Goal: Transaction & Acquisition: Purchase product/service

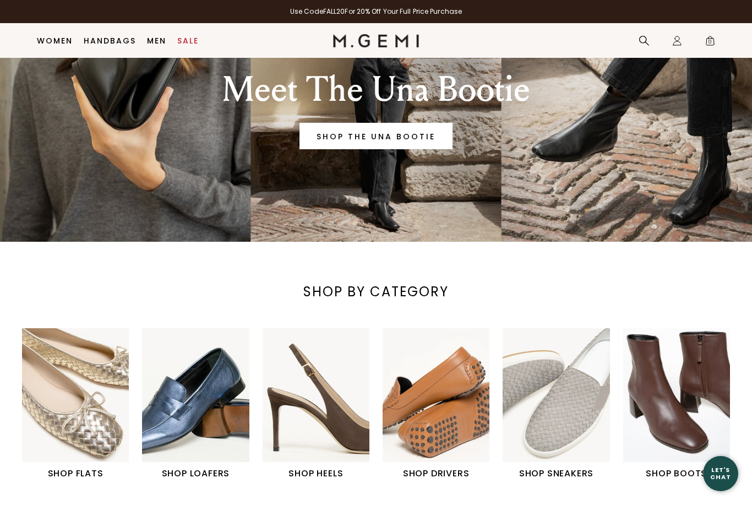
scroll to position [205, 0]
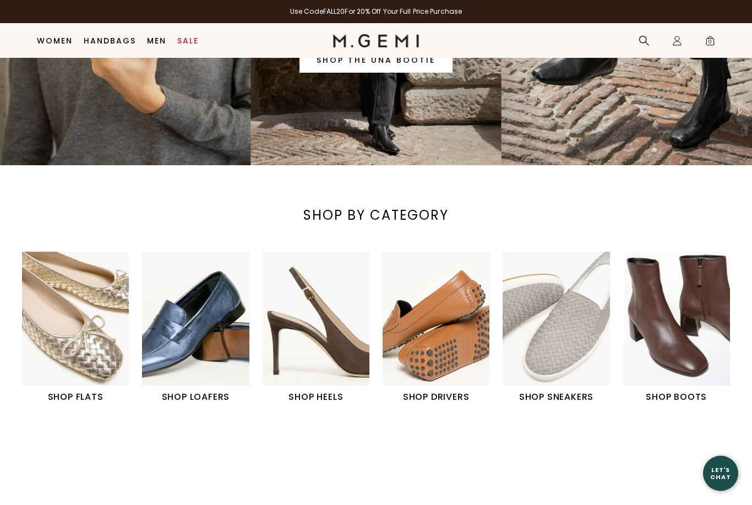
click at [193, 396] on h1 "SHOP LOAFERS" at bounding box center [195, 397] width 107 height 13
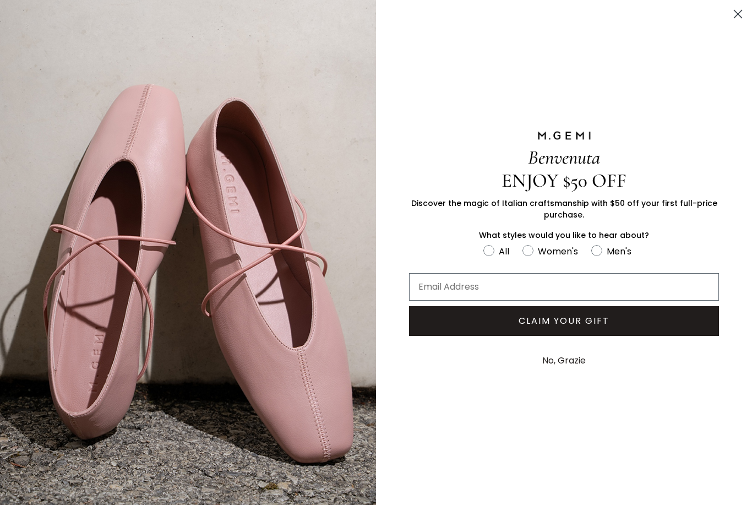
click at [746, 18] on circle "Close dialog" at bounding box center [738, 14] width 18 height 18
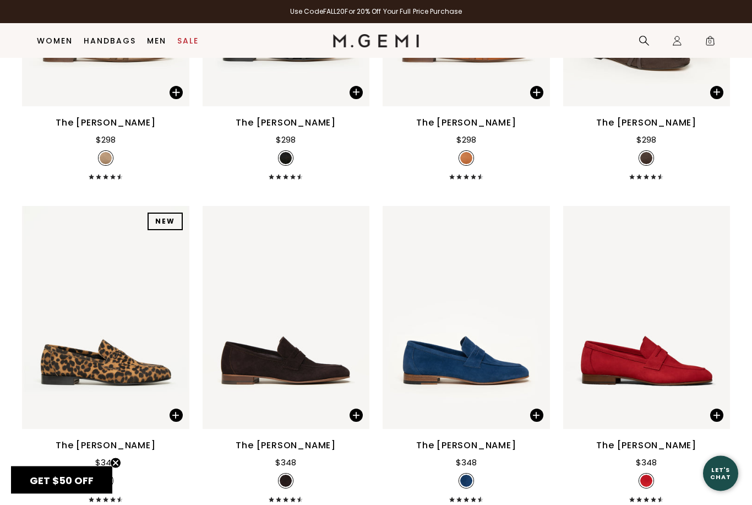
scroll to position [680, 0]
click at [279, 439] on div "The Sacca Donna" at bounding box center [286, 445] width 100 height 13
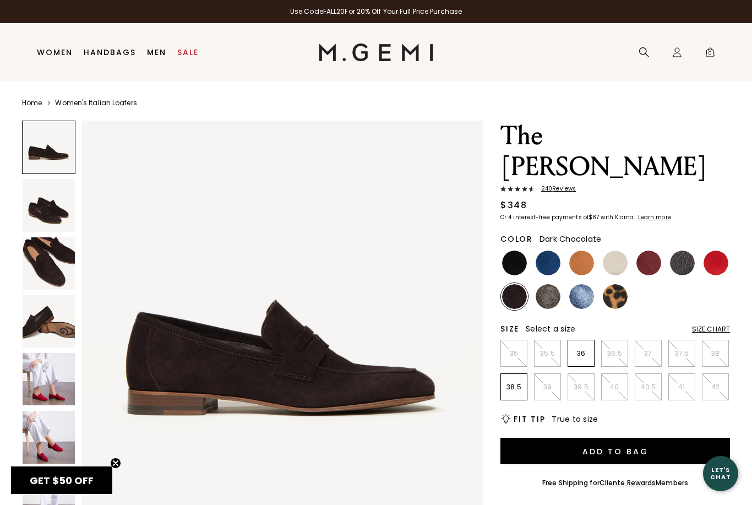
click at [520, 284] on img at bounding box center [514, 296] width 25 height 25
click at [513, 251] on img at bounding box center [514, 263] width 25 height 25
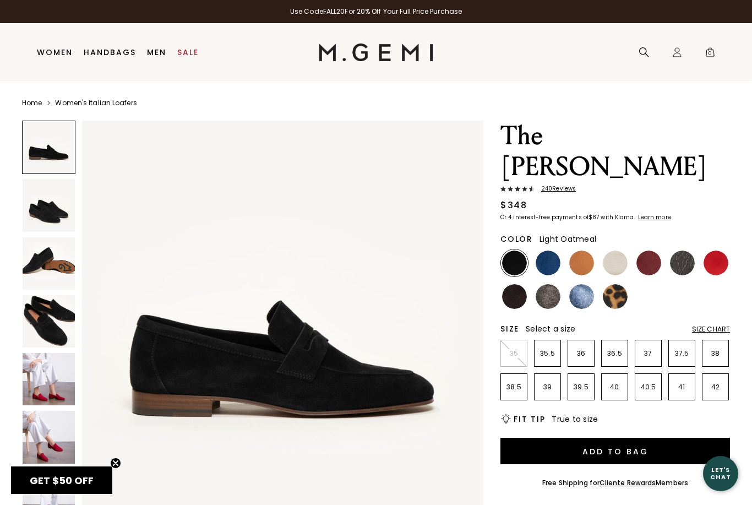
click at [617, 251] on img at bounding box center [615, 263] width 25 height 25
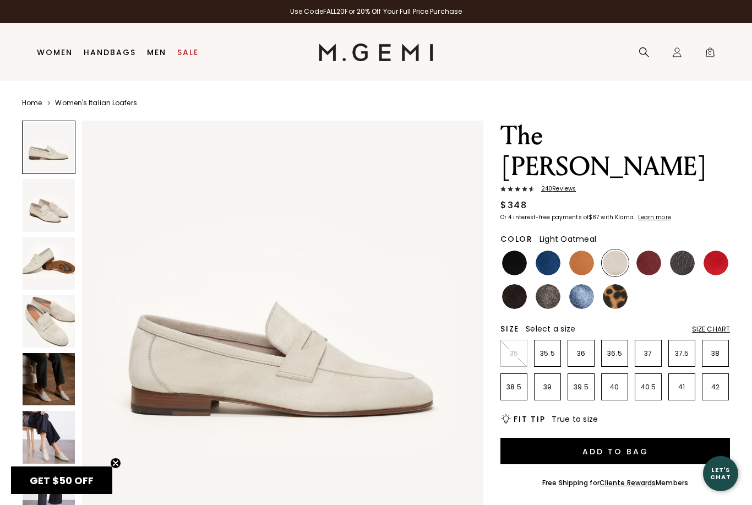
click at [55, 386] on img at bounding box center [49, 379] width 52 height 52
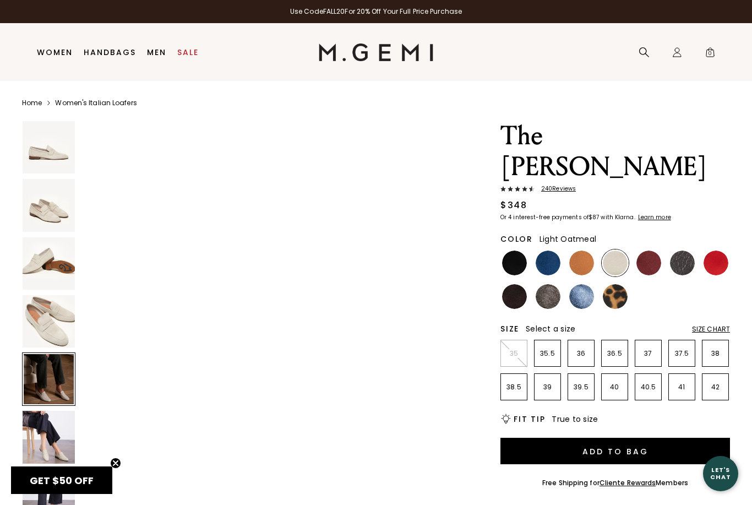
scroll to position [1650, 0]
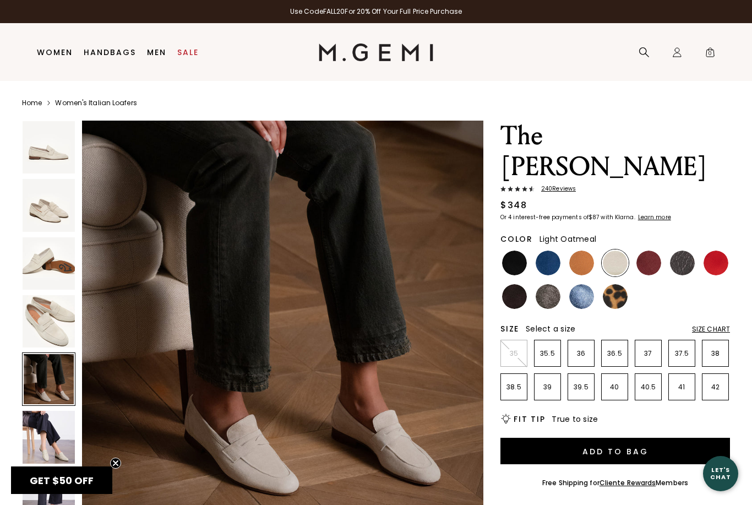
click at [54, 443] on img at bounding box center [49, 437] width 52 height 52
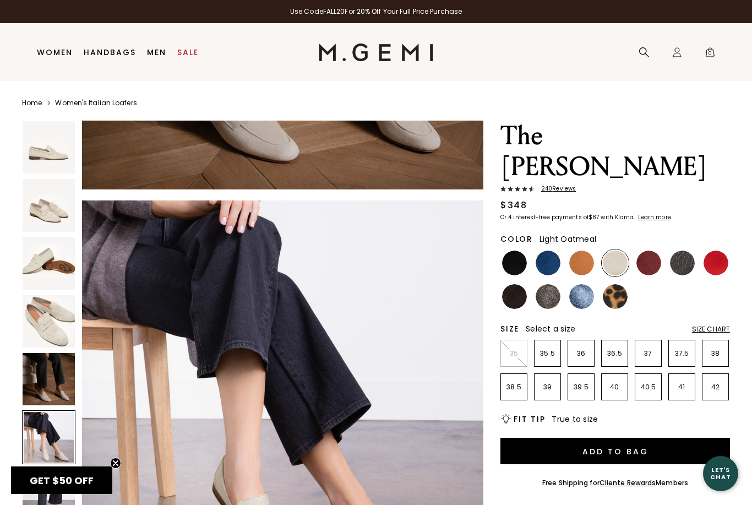
scroll to position [2062, 0]
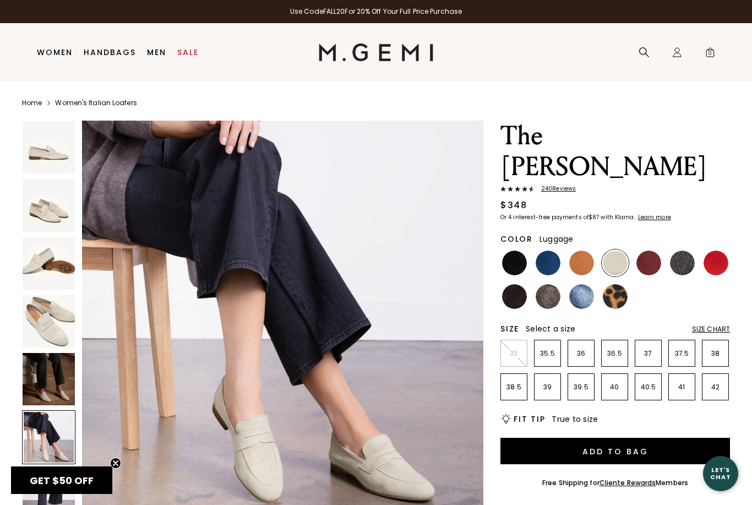
click at [586, 251] on img at bounding box center [582, 263] width 25 height 25
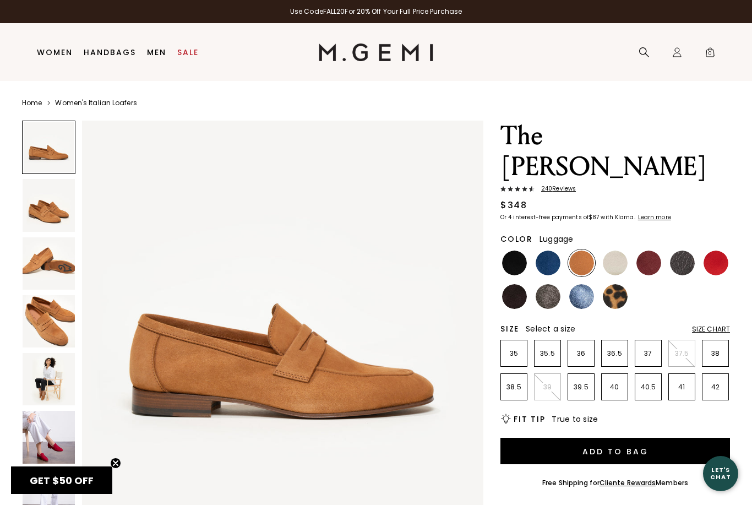
click at [646, 251] on img at bounding box center [649, 263] width 25 height 25
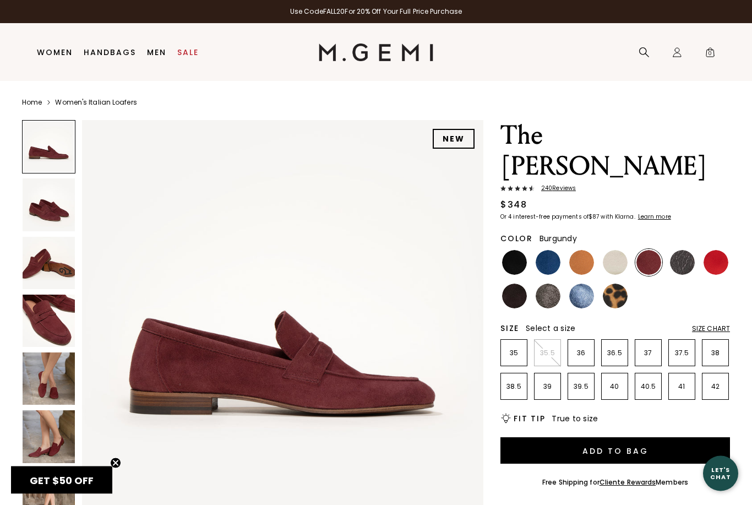
click at [42, 360] on img at bounding box center [49, 379] width 52 height 52
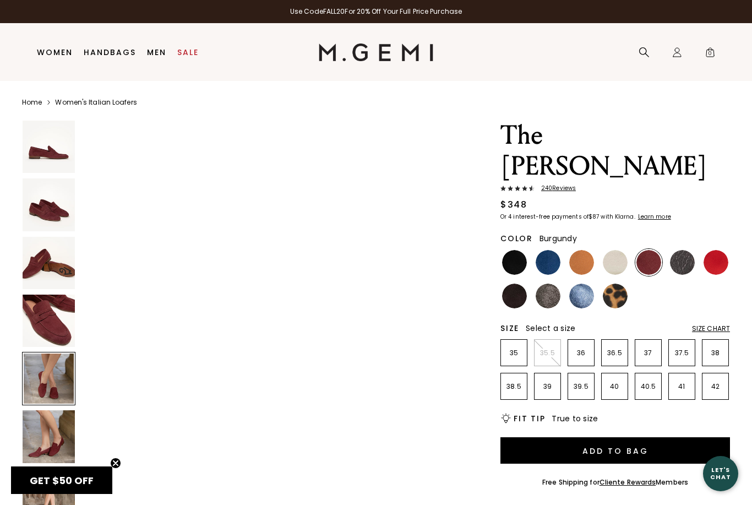
scroll to position [1650, 0]
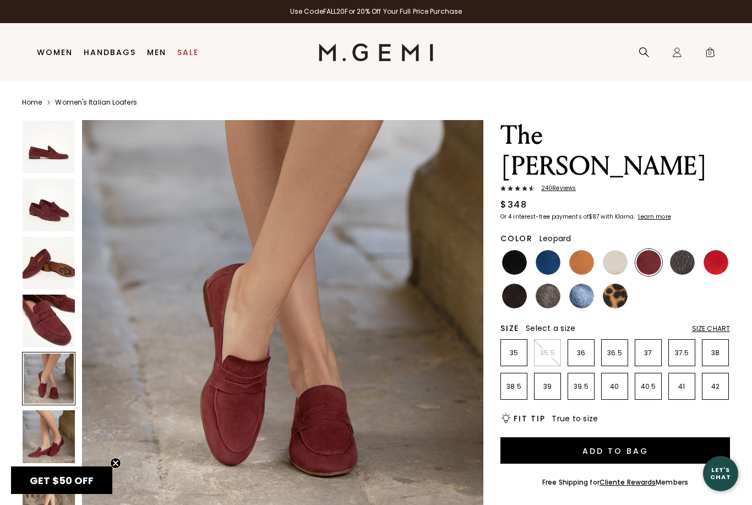
click at [616, 284] on img at bounding box center [615, 296] width 25 height 25
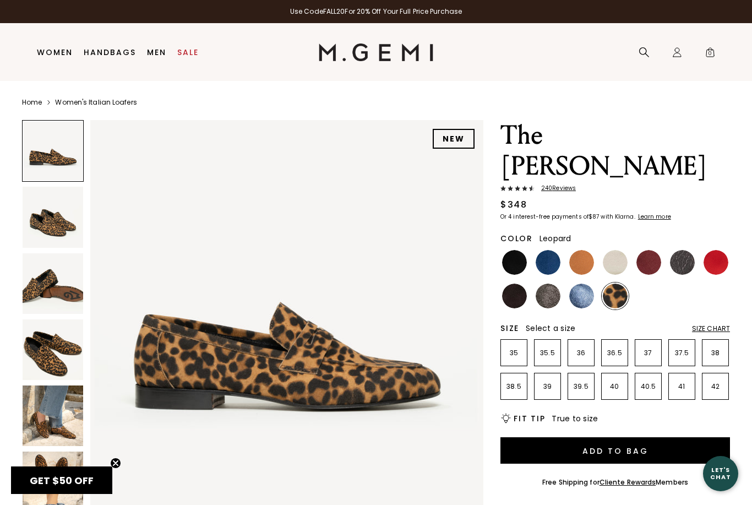
click at [584, 284] on img at bounding box center [582, 296] width 25 height 25
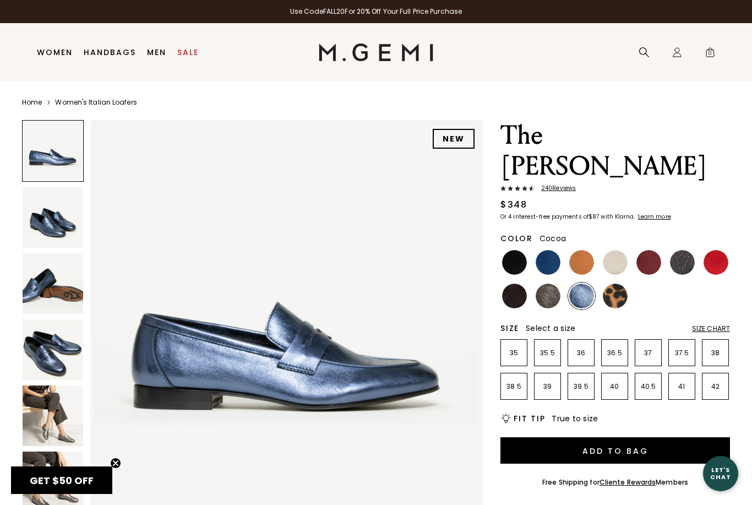
click at [552, 284] on img at bounding box center [548, 296] width 25 height 25
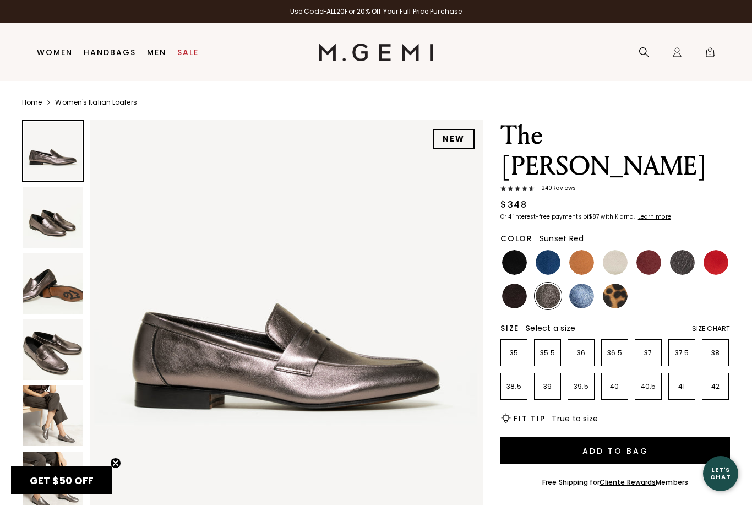
click at [719, 250] on img at bounding box center [716, 262] width 25 height 25
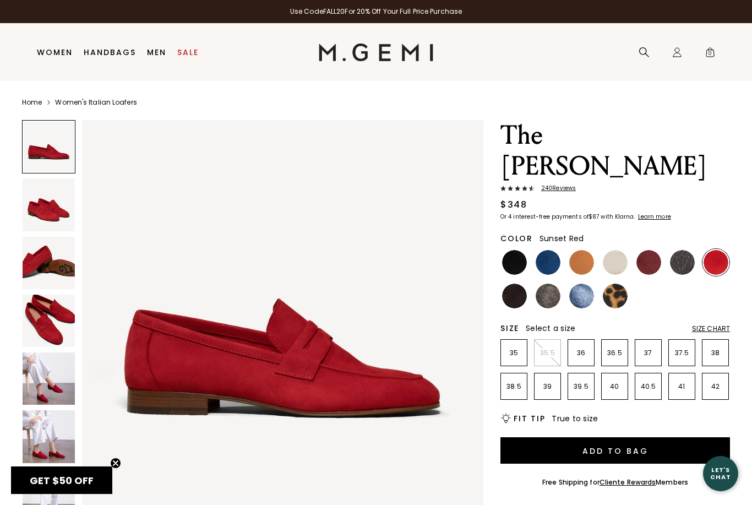
click at [686, 250] on img at bounding box center [682, 262] width 25 height 25
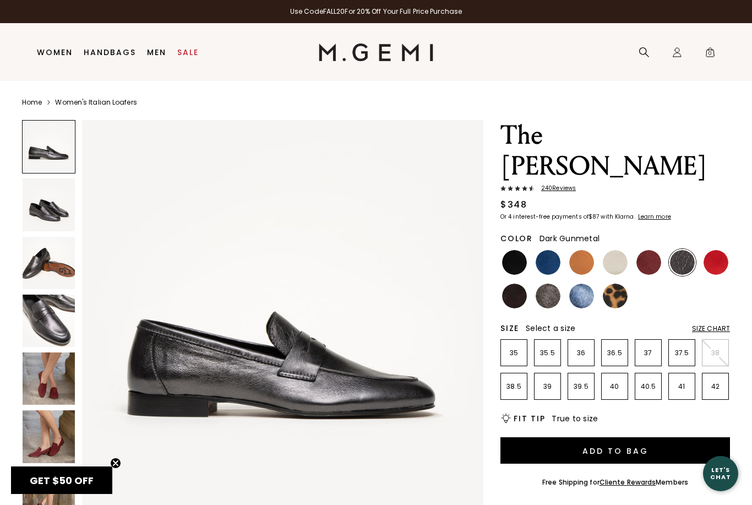
click at [518, 250] on img at bounding box center [514, 262] width 25 height 25
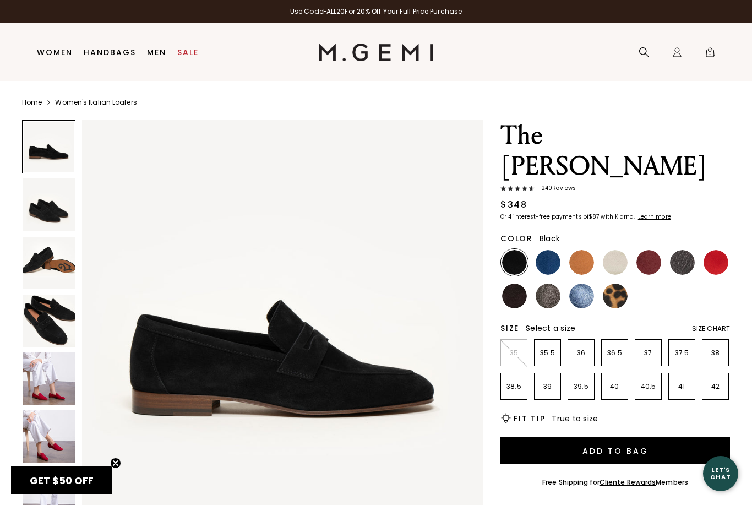
click at [685, 382] on p "41" at bounding box center [682, 386] width 26 height 9
click at [614, 437] on button "Add to Bag" at bounding box center [616, 450] width 230 height 26
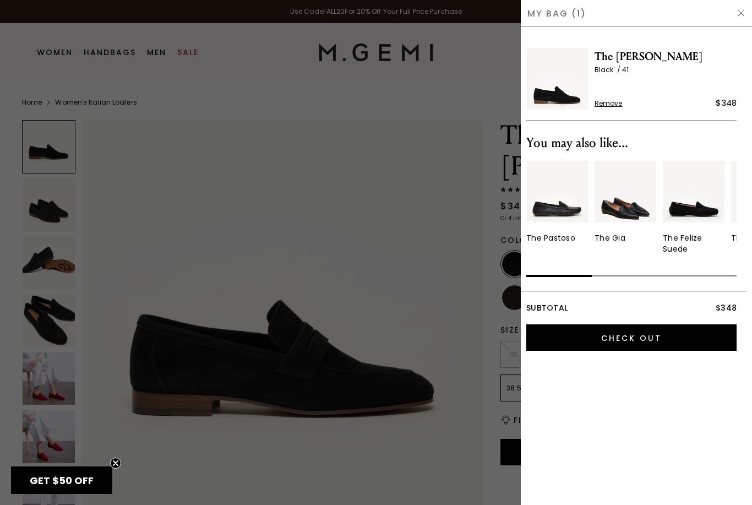
click at [661, 335] on input "Check Out" at bounding box center [632, 337] width 210 height 26
